Goal: Find contact information: Find contact information

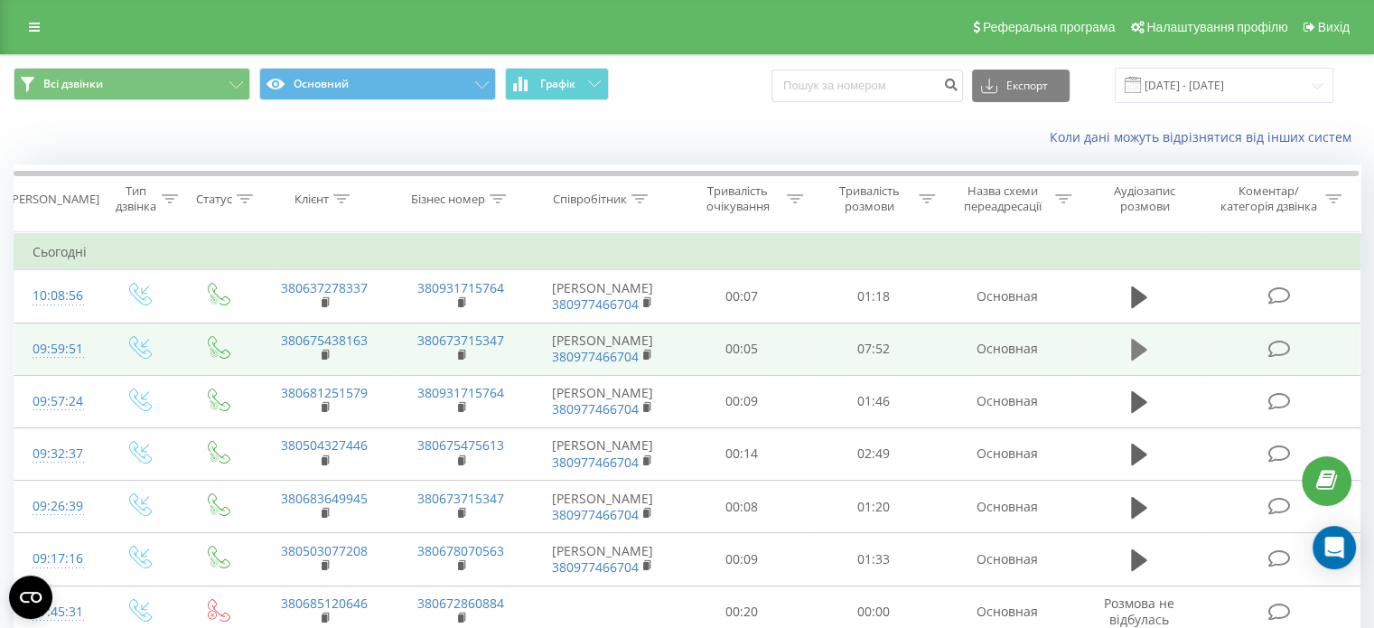
click at [1142, 343] on icon at bounding box center [1139, 349] width 16 height 25
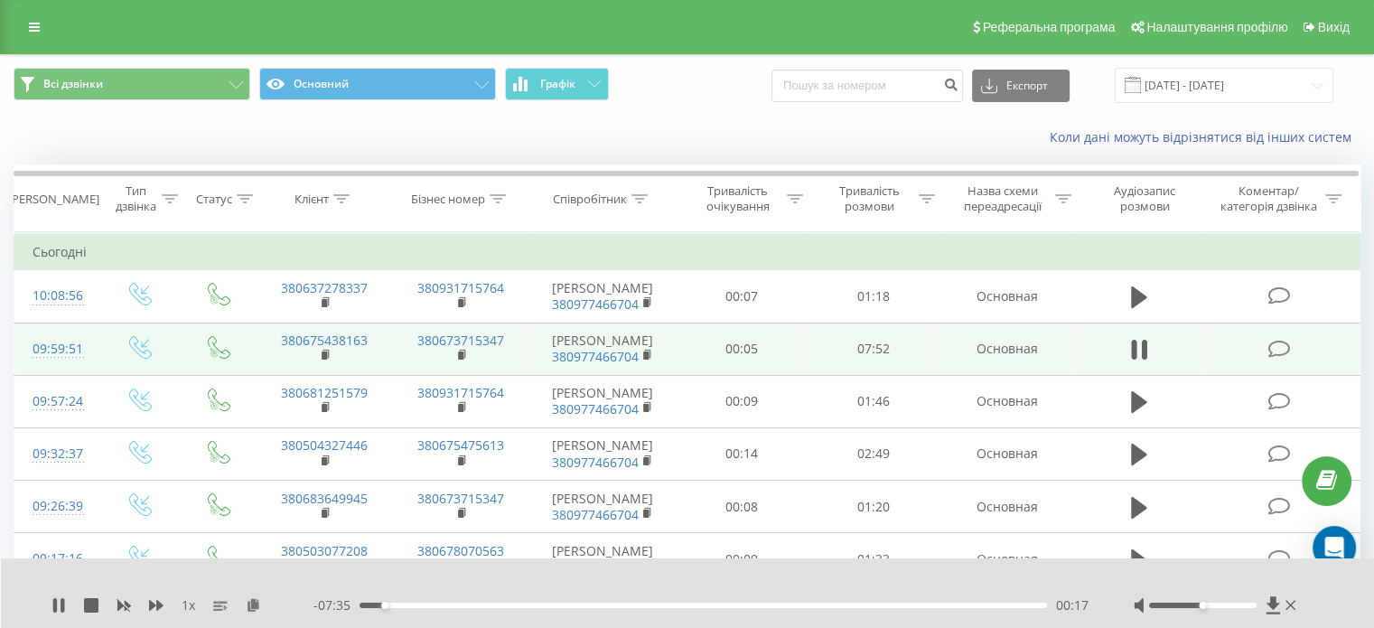
click at [1211, 604] on div at bounding box center [1203, 605] width 108 height 5
click at [1143, 342] on icon at bounding box center [1143, 350] width 5 height 20
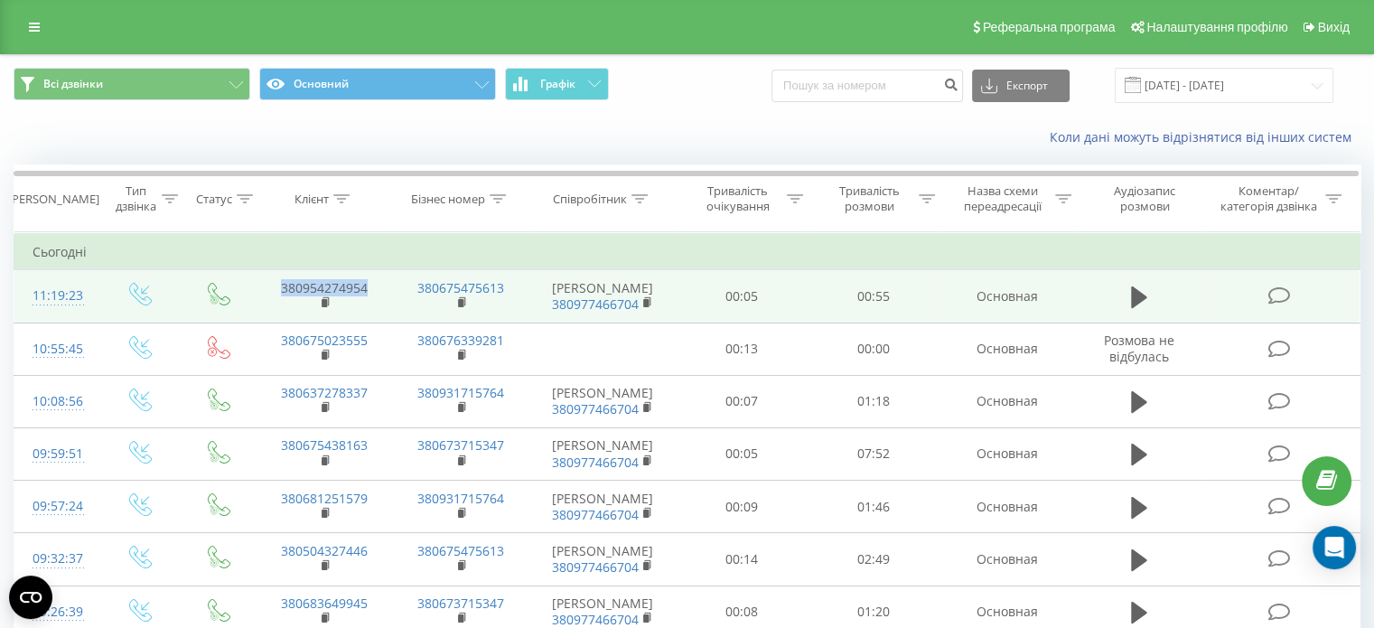
drag, startPoint x: 273, startPoint y: 284, endPoint x: 371, endPoint y: 285, distance: 98.5
click at [371, 285] on td "380954274954" at bounding box center [324, 296] width 136 height 52
copy link "380954274954"
click at [1146, 293] on button at bounding box center [1139, 297] width 27 height 27
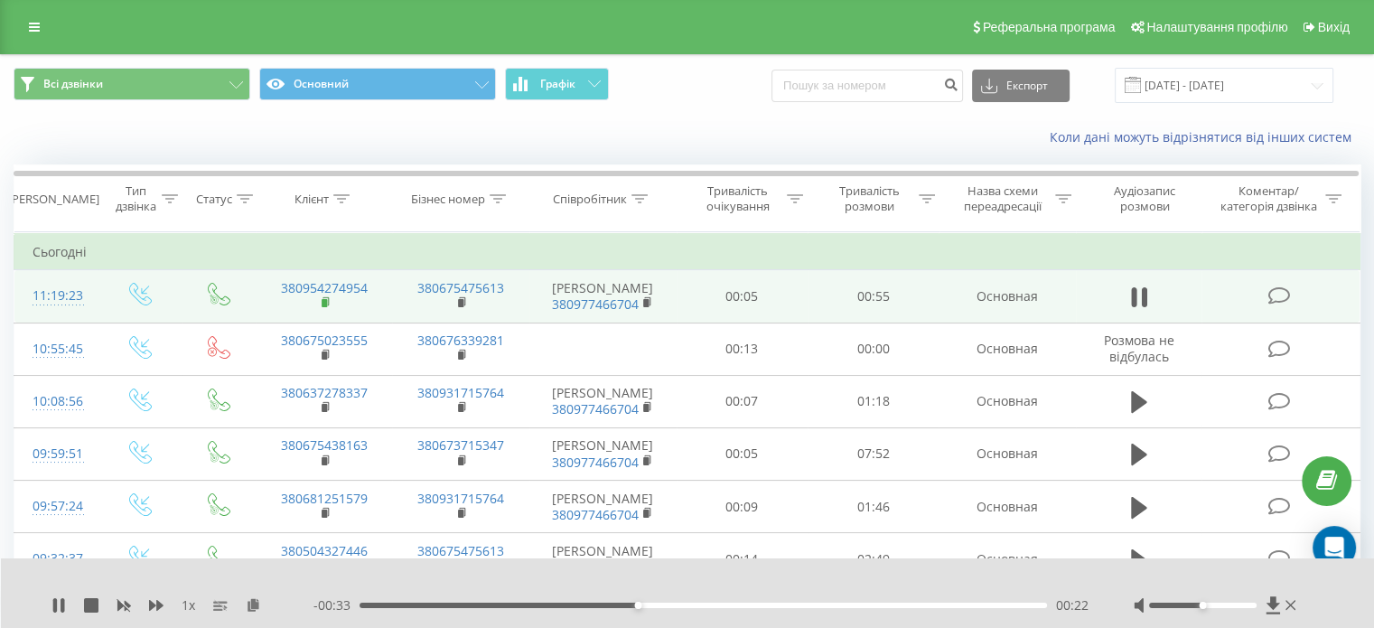
click at [325, 299] on rect at bounding box center [324, 303] width 5 height 8
